Goal: Task Accomplishment & Management: Complete application form

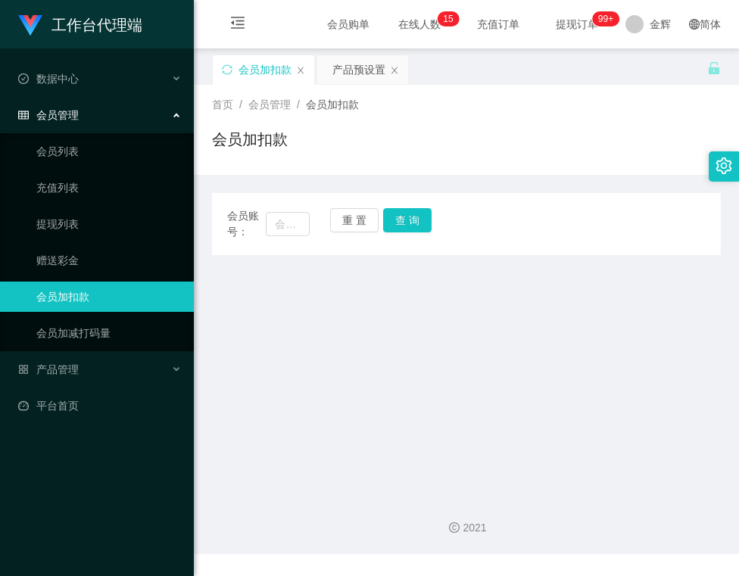
drag, startPoint x: 361, startPoint y: 285, endPoint x: 339, endPoint y: 261, distance: 32.1
click at [361, 285] on main "关闭左侧 关闭右侧 关闭其它 刷新页面 会员加扣款 产品预设置 首页 / 会员管理 / 会员加扣款 / 会员加扣款 会员账号： 重 置 查 询 会员账号 会员…" at bounding box center [466, 265] width 545 height 435
click at [401, 213] on button "查 询" at bounding box center [407, 220] width 48 height 24
click at [442, 126] on div "首页 / 会员管理 / 会员加扣款 / 会员加扣款" at bounding box center [466, 130] width 509 height 66
click at [492, 117] on div "首页 / 会员管理 / 会员加扣款 / 会员加扣款" at bounding box center [466, 130] width 509 height 66
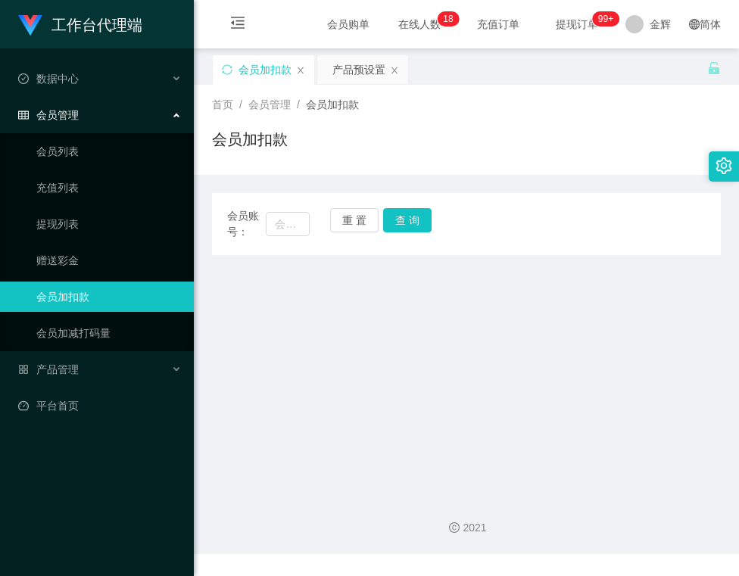
click at [313, 313] on main "关闭左侧 关闭右侧 关闭其它 刷新页面 会员加扣款 产品预设置 首页 / 会员管理 / 会员加扣款 / 会员加扣款 会员账号： 重 置 查 询 会员账号 会员…" at bounding box center [466, 265] width 545 height 435
click at [427, 222] on button "查 询" at bounding box center [407, 220] width 48 height 24
drag, startPoint x: 298, startPoint y: 224, endPoint x: 364, endPoint y: 227, distance: 65.9
click at [300, 224] on input "text" at bounding box center [287, 224] width 43 height 24
paste input "236617"
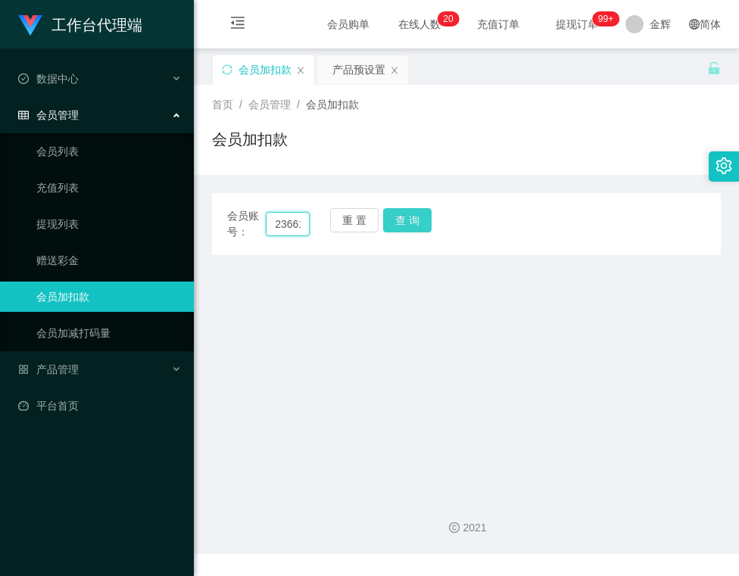
scroll to position [0, 9]
type input "236617"
click at [395, 226] on button "查 询" at bounding box center [407, 220] width 48 height 24
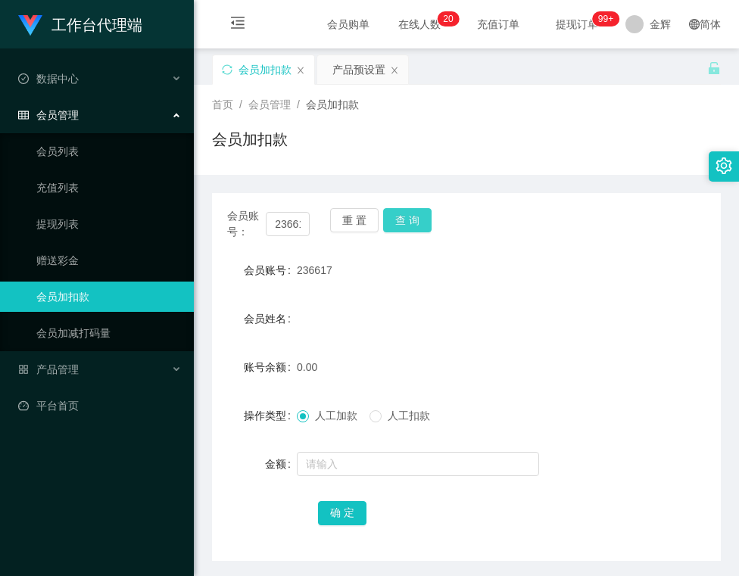
click at [394, 224] on button "查 询" at bounding box center [407, 220] width 48 height 24
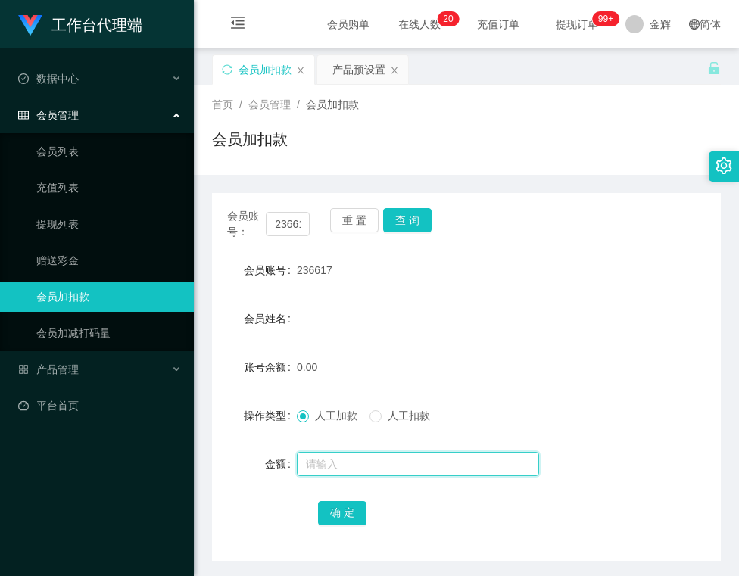
click at [354, 464] on input "text" at bounding box center [418, 464] width 242 height 24
type input "100"
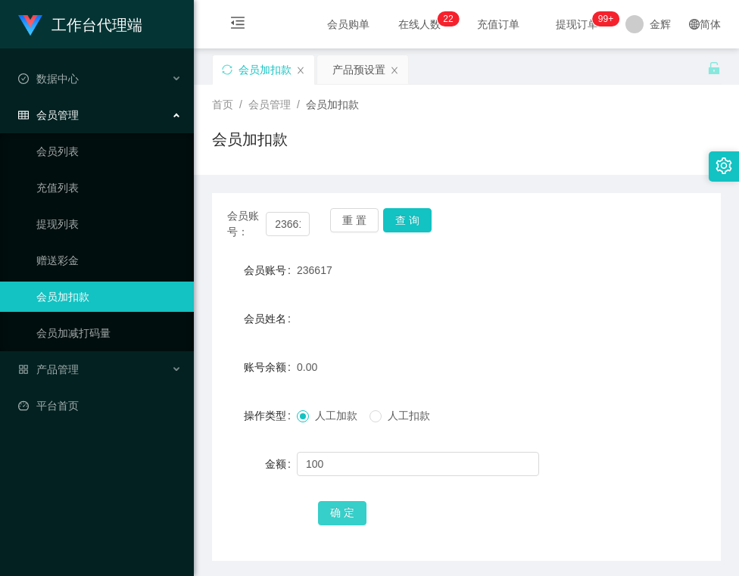
click at [338, 504] on button "确 定" at bounding box center [342, 513] width 48 height 24
click at [506, 543] on div "会员账号： 236617 重 置 查 询 会员账号 236617 会员姓名 账号余额 100.00 操作类型 人工加款 人工扣款 金额 确 定" at bounding box center [466, 377] width 509 height 368
click at [500, 137] on div "会员加扣款" at bounding box center [466, 145] width 509 height 35
click at [418, 213] on button "查 询" at bounding box center [407, 220] width 48 height 24
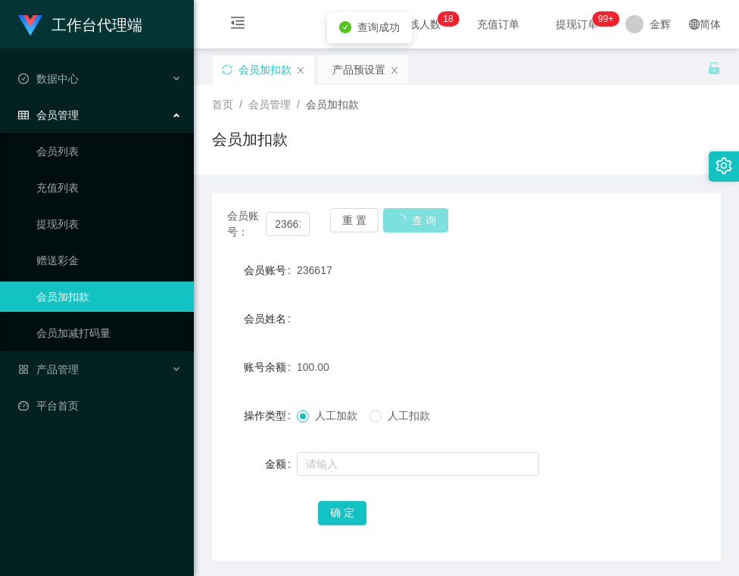
click at [418, 213] on button "查 询" at bounding box center [415, 220] width 65 height 24
click at [418, 213] on div "会员账号： 236617 重 置 查 询" at bounding box center [466, 224] width 509 height 32
click at [418, 213] on button "查 询" at bounding box center [407, 220] width 48 height 24
click at [418, 213] on button "查 询" at bounding box center [415, 220] width 65 height 24
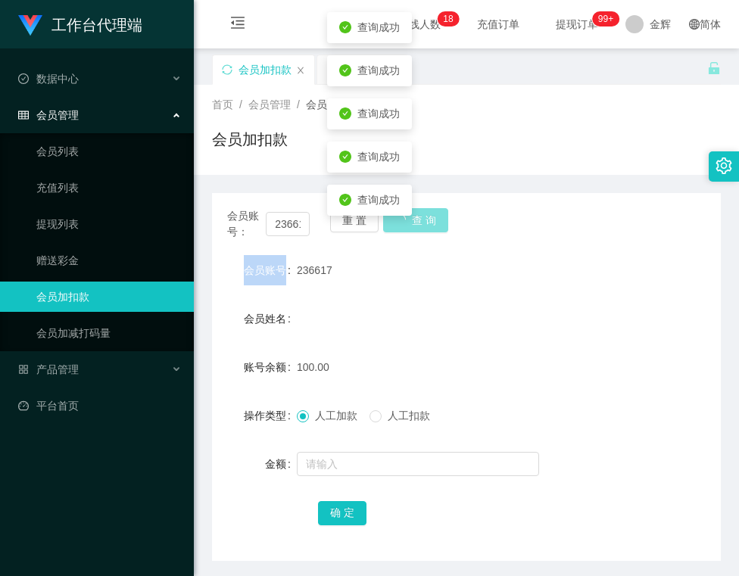
click at [418, 213] on button "查 询" at bounding box center [415, 220] width 65 height 24
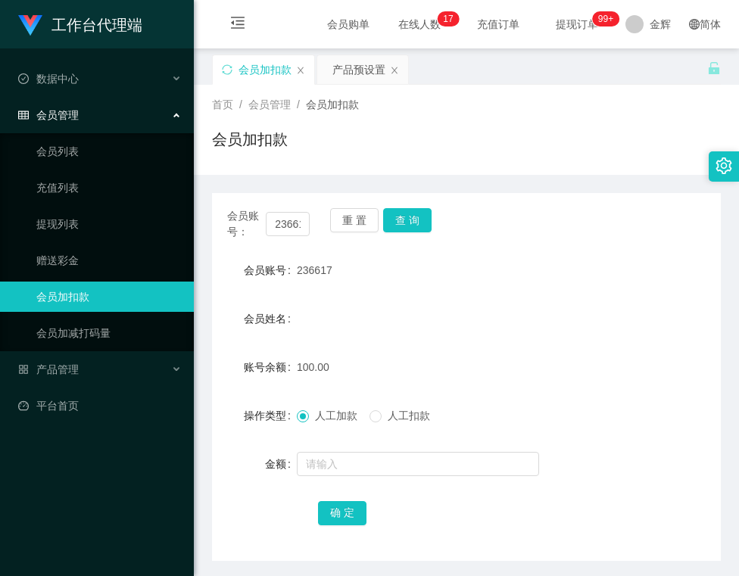
click at [597, 152] on div "会员加扣款" at bounding box center [466, 145] width 509 height 35
click at [413, 222] on button "查 询" at bounding box center [407, 220] width 48 height 24
click at [413, 222] on button "查 询" at bounding box center [415, 220] width 65 height 24
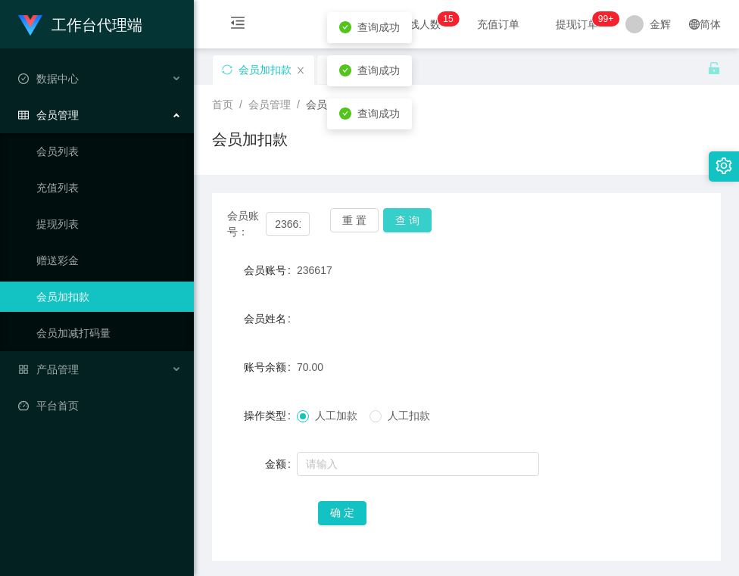
click at [413, 222] on button "查 询" at bounding box center [407, 220] width 48 height 24
click at [413, 222] on button "查 询" at bounding box center [415, 220] width 65 height 24
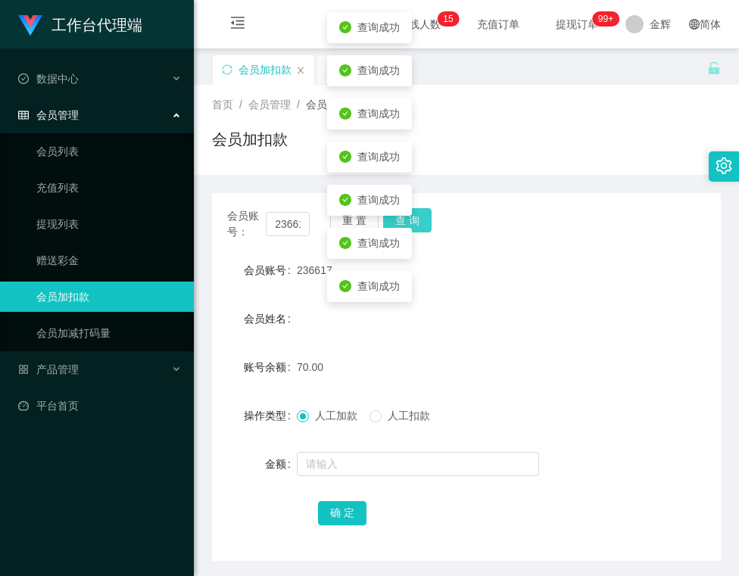
click at [413, 222] on button "查 询" at bounding box center [407, 220] width 48 height 24
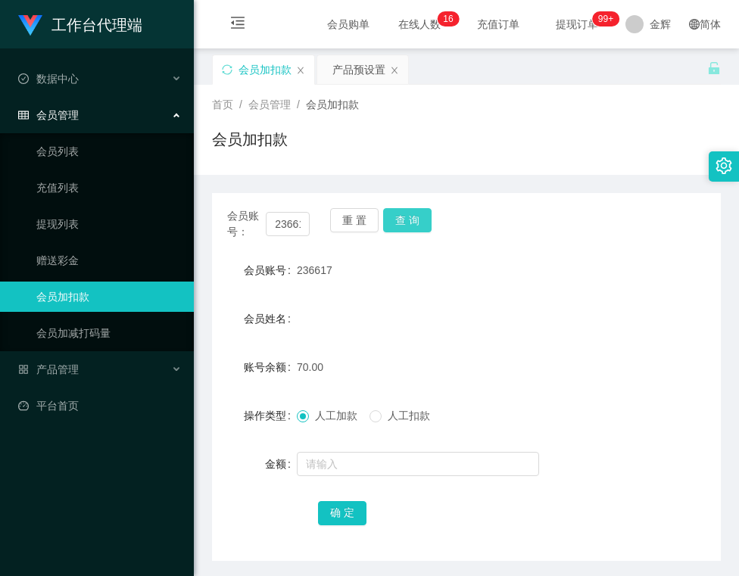
click at [424, 225] on button "查 询" at bounding box center [407, 220] width 48 height 24
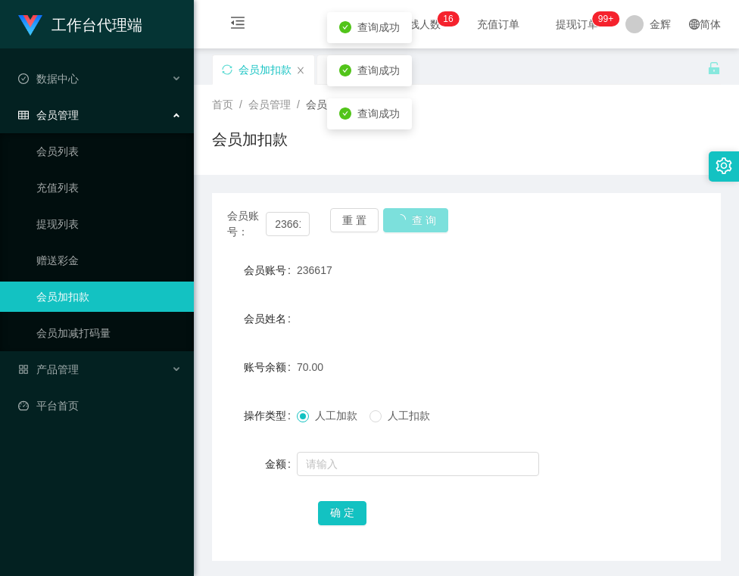
click at [424, 225] on button "查 询" at bounding box center [415, 220] width 65 height 24
click at [424, 225] on button "查 询" at bounding box center [407, 220] width 48 height 24
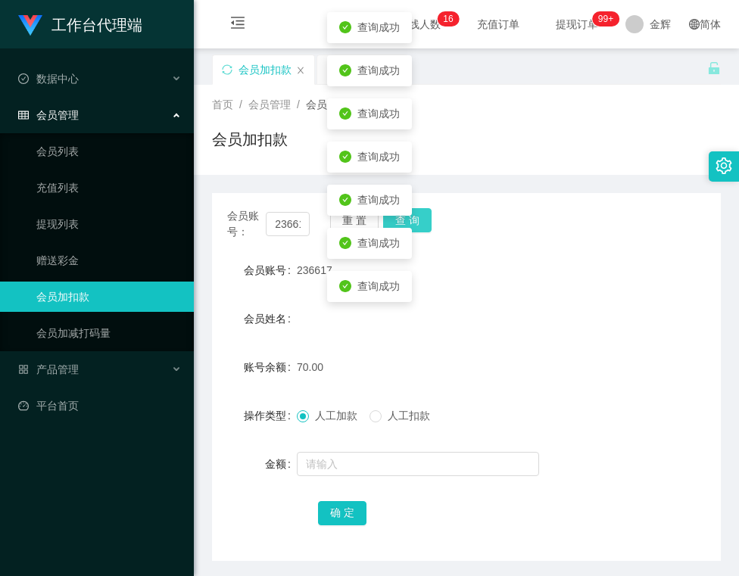
click at [424, 225] on button "查 询" at bounding box center [407, 220] width 48 height 24
click at [424, 225] on button "查 询" at bounding box center [415, 220] width 65 height 24
click at [424, 225] on button "查 询" at bounding box center [407, 220] width 48 height 24
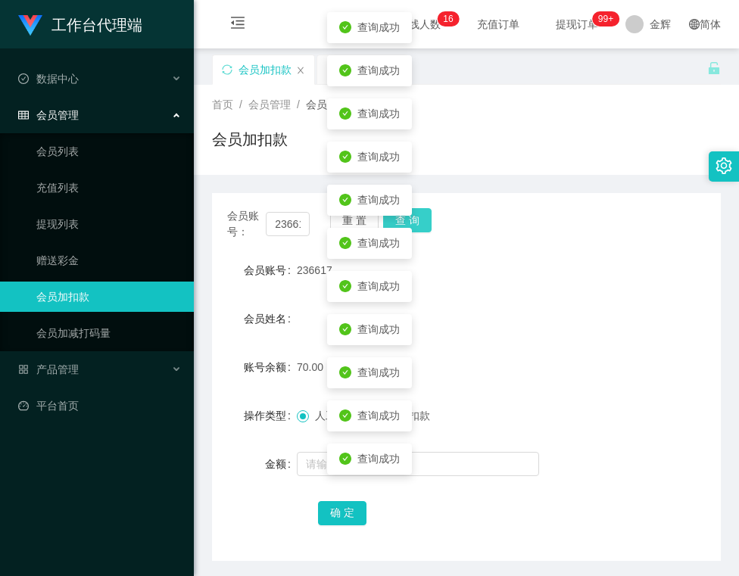
click at [424, 225] on button "查 询" at bounding box center [407, 220] width 48 height 24
click at [424, 225] on button "查 询" at bounding box center [415, 220] width 65 height 24
click at [424, 225] on button "查 询" at bounding box center [407, 220] width 48 height 24
click at [424, 225] on div "会员账号： 236617 重 置 查 询" at bounding box center [466, 224] width 509 height 32
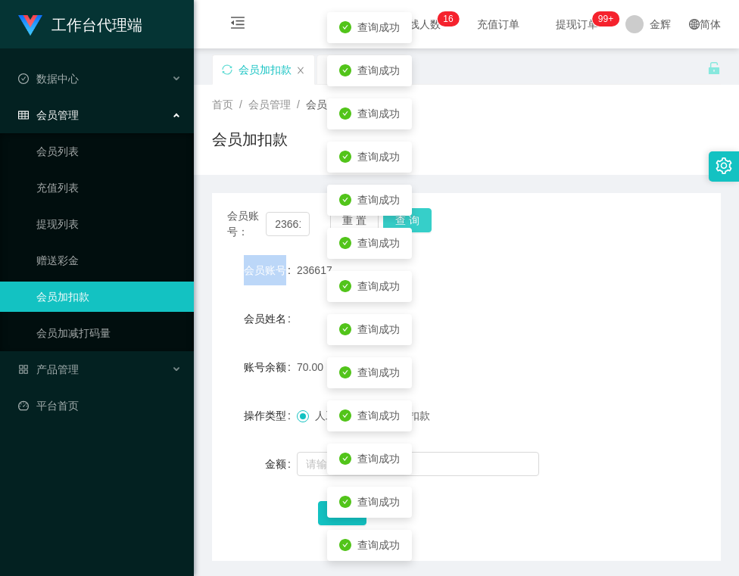
click at [424, 225] on button "查 询" at bounding box center [407, 220] width 48 height 24
click at [424, 225] on div "会员账号： 236617 重 置 查 询" at bounding box center [466, 224] width 509 height 32
click at [424, 225] on button "查 询" at bounding box center [407, 220] width 48 height 24
click at [424, 225] on div "会员账号： 236617 重 置 查 询" at bounding box center [466, 224] width 509 height 32
click at [424, 225] on button "查 询" at bounding box center [407, 220] width 48 height 24
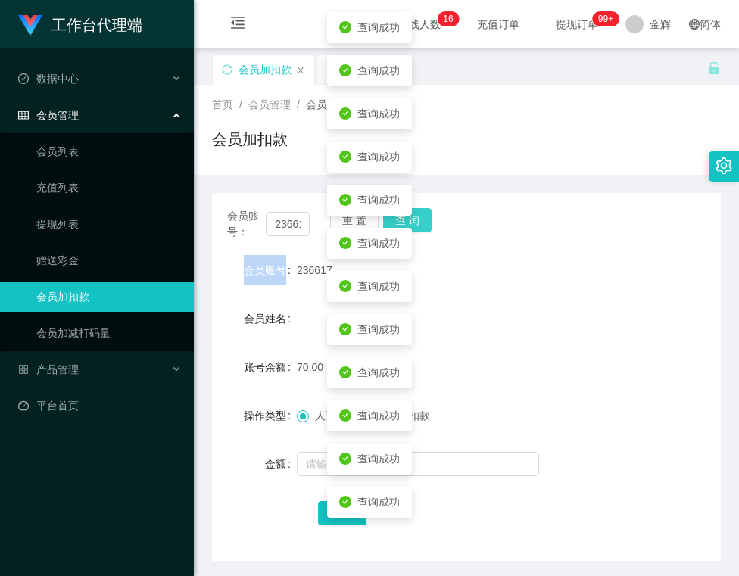
click at [424, 225] on button "查 询" at bounding box center [407, 220] width 48 height 24
click at [424, 225] on div "会员账号： 236617 重 置 查 询" at bounding box center [466, 224] width 509 height 32
click at [424, 225] on button "查 询" at bounding box center [407, 220] width 48 height 24
click at [424, 225] on div "会员账号： 236617 重 置 查 询" at bounding box center [466, 224] width 509 height 32
click at [424, 225] on button "查 询" at bounding box center [407, 220] width 48 height 24
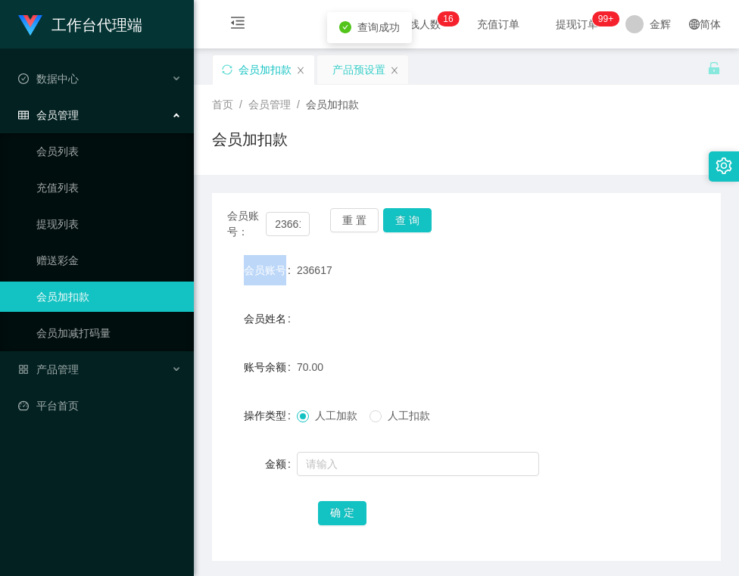
click at [356, 74] on div "产品预设置" at bounding box center [358, 69] width 53 height 29
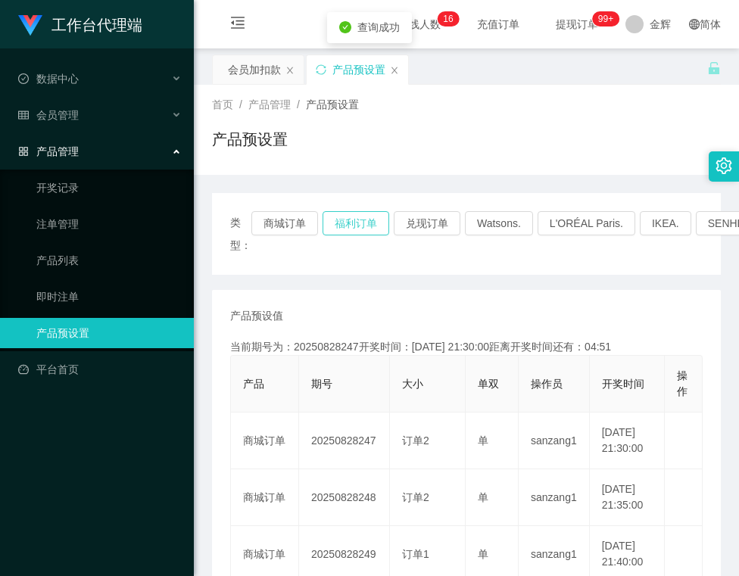
click at [352, 211] on button "福利订单" at bounding box center [355, 223] width 67 height 24
click at [235, 67] on div "会员加扣款" at bounding box center [254, 69] width 53 height 29
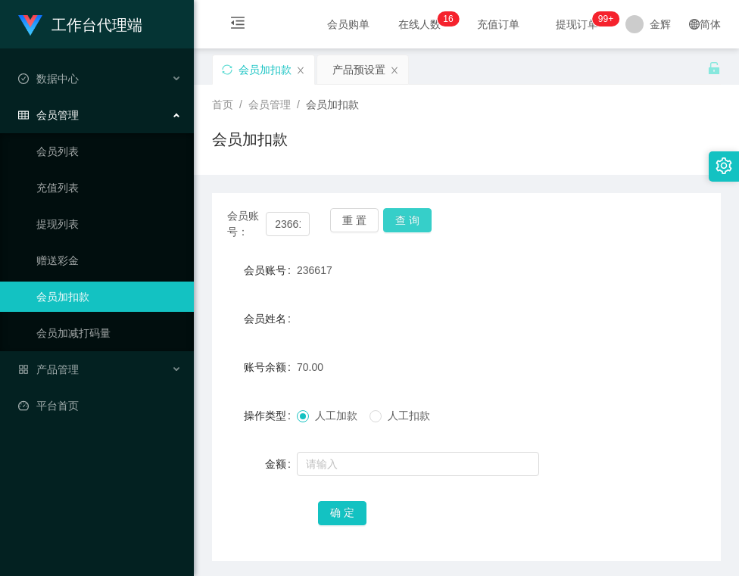
click at [413, 227] on button "查 询" at bounding box center [407, 220] width 48 height 24
click at [422, 209] on button "查 询" at bounding box center [407, 220] width 48 height 24
click at [440, 273] on div "236617" at bounding box center [445, 270] width 297 height 30
click at [513, 210] on div "会员账号： 236617 重 置 查 询" at bounding box center [466, 224] width 509 height 32
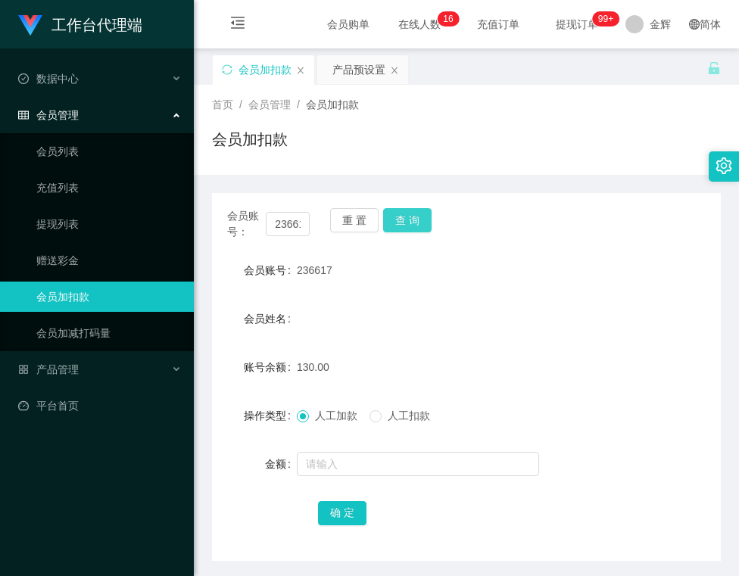
click at [400, 222] on button "查 询" at bounding box center [407, 220] width 48 height 24
click at [431, 213] on div "会员账号： 236617 重 置 查 询" at bounding box center [466, 224] width 509 height 32
click at [421, 219] on button "查 询" at bounding box center [407, 220] width 48 height 24
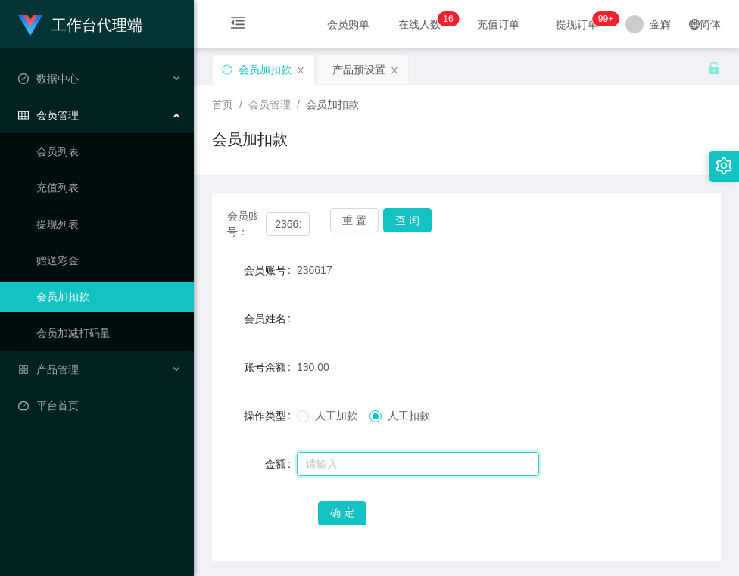
click at [362, 458] on input "text" at bounding box center [418, 464] width 242 height 24
type input "130"
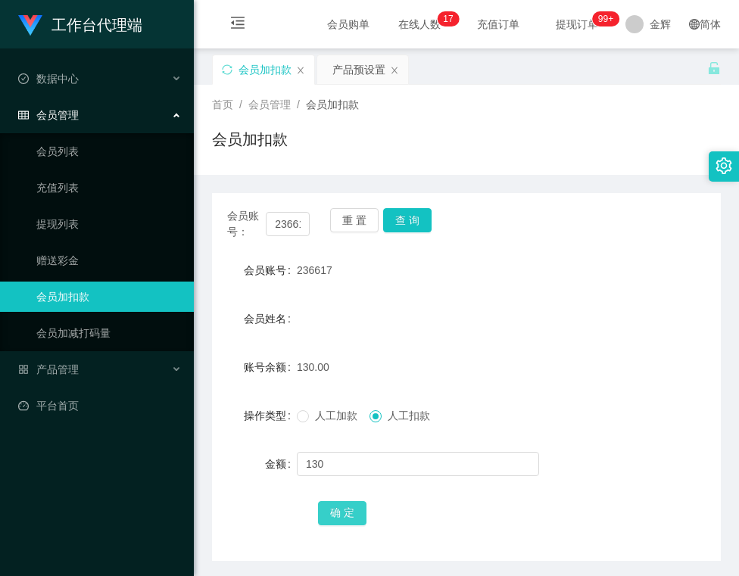
click at [349, 504] on button "确 定" at bounding box center [342, 513] width 48 height 24
click at [452, 137] on div "会员加扣款" at bounding box center [466, 145] width 509 height 35
